Goal: Task Accomplishment & Management: Use online tool/utility

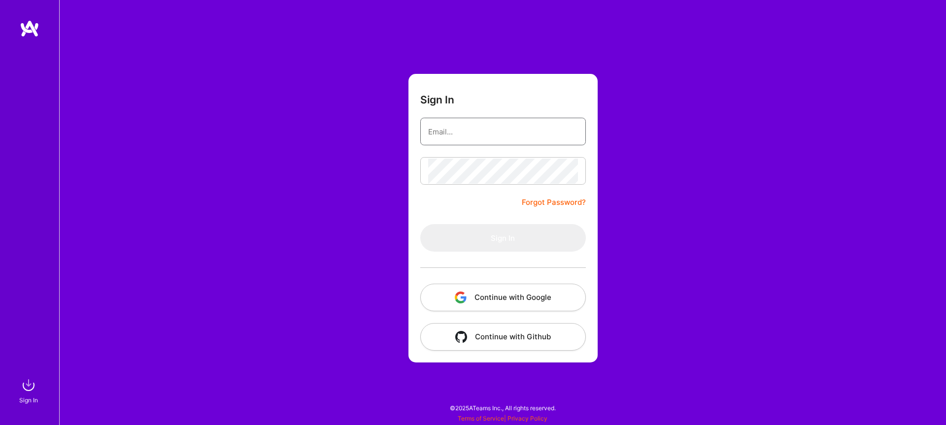
type input "[EMAIL_ADDRESS][DOMAIN_NAME]"
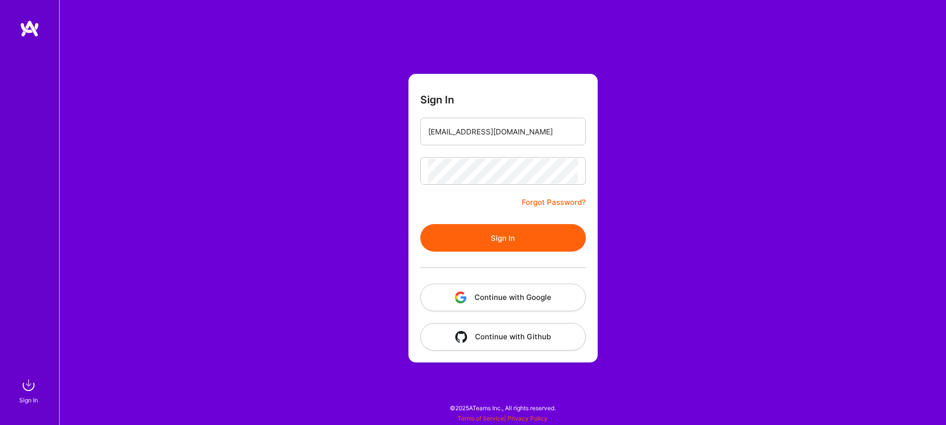
click at [530, 245] on button "Sign In" at bounding box center [503, 238] width 166 height 28
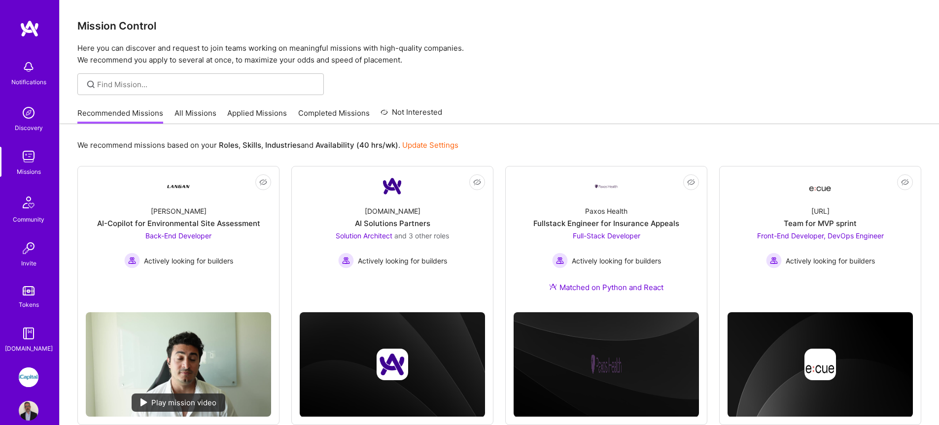
click at [177, 112] on link "All Missions" at bounding box center [195, 116] width 42 height 16
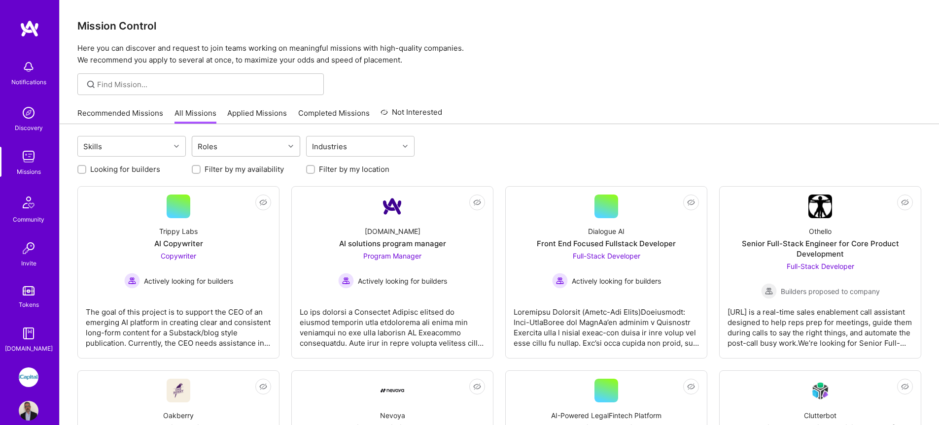
click at [229, 144] on div "Roles" at bounding box center [238, 146] width 92 height 20
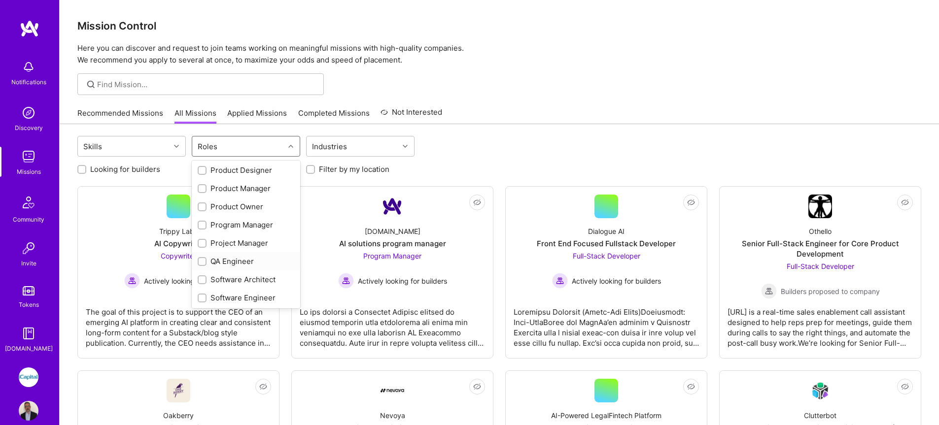
scroll to position [315, 0]
click at [251, 256] on div "QA Engineer" at bounding box center [246, 258] width 97 height 10
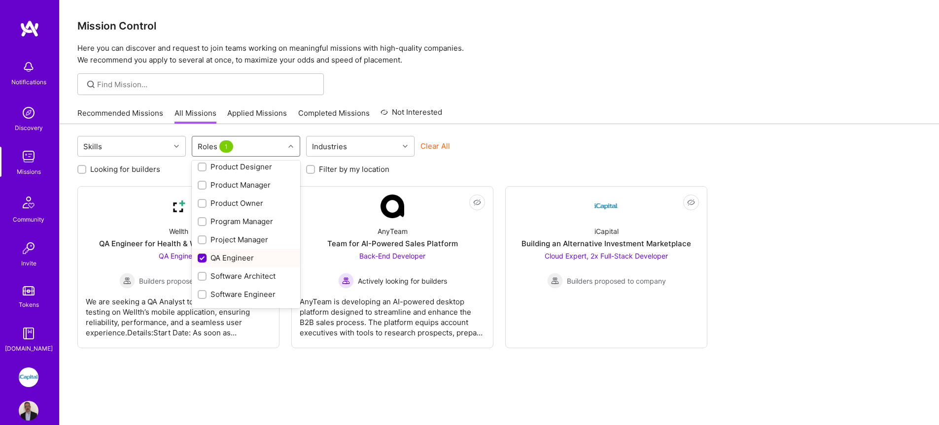
click at [251, 256] on div "QA Engineer" at bounding box center [246, 258] width 97 height 10
checkbox input "false"
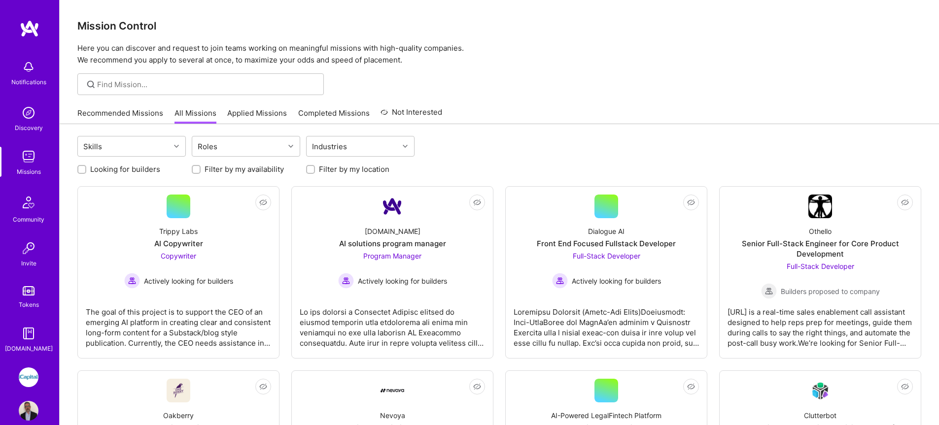
click at [523, 109] on div "Recommended Missions All Missions Applied Missions Completed Missions Not Inter…" at bounding box center [498, 112] width 843 height 21
